Goal: Find specific page/section: Find specific page/section

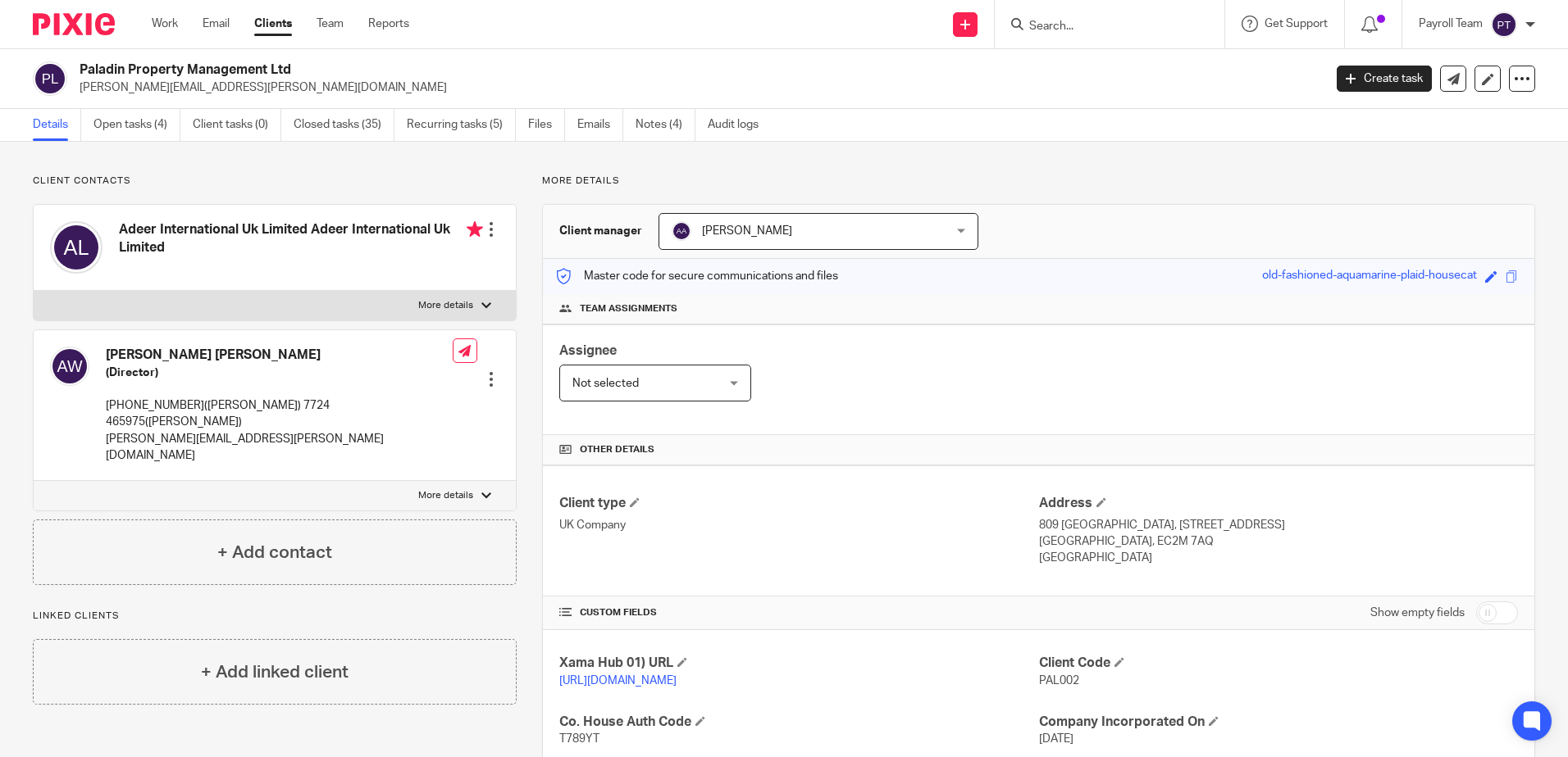
click at [1080, 22] on input "Search" at bounding box center [1101, 27] width 147 height 15
paste input "Ground Trading Ltd"
type input "Ground Trading Ltd"
click button "submit" at bounding box center [0, 0] width 0 height 0
click at [1084, 81] on link at bounding box center [1167, 69] width 286 height 37
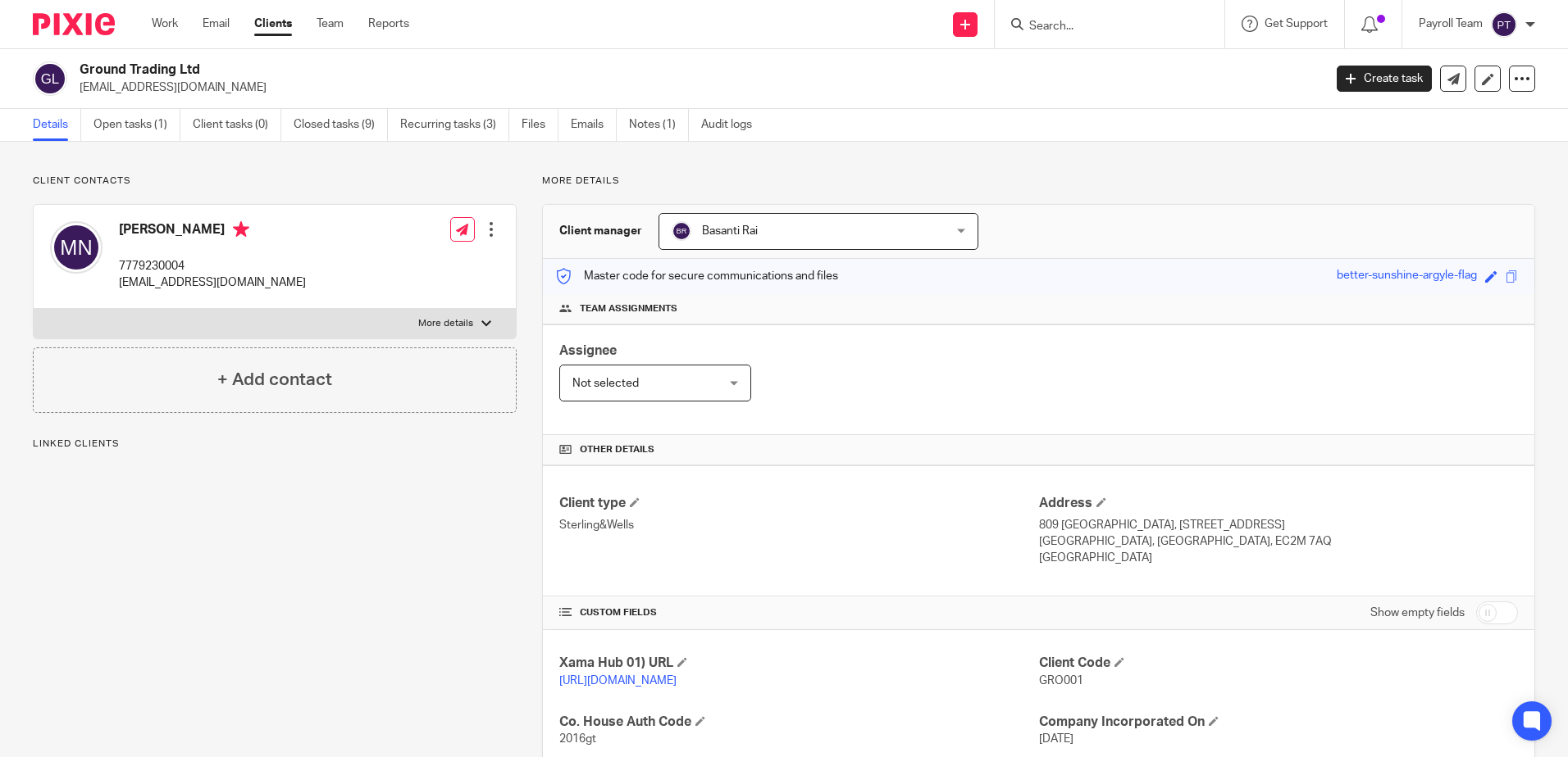
click at [253, 566] on div "Client contacts Michela Noli 7779230004 info@groundtrading.co.uk Edit contact C…" at bounding box center [262, 650] width 510 height 952
